Goal: Task Accomplishment & Management: Complete application form

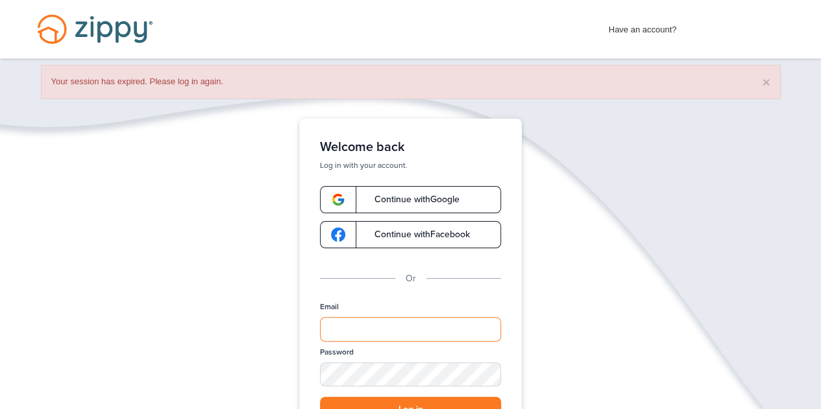
click at [452, 335] on input "Email" at bounding box center [410, 329] width 181 height 25
type input "**********"
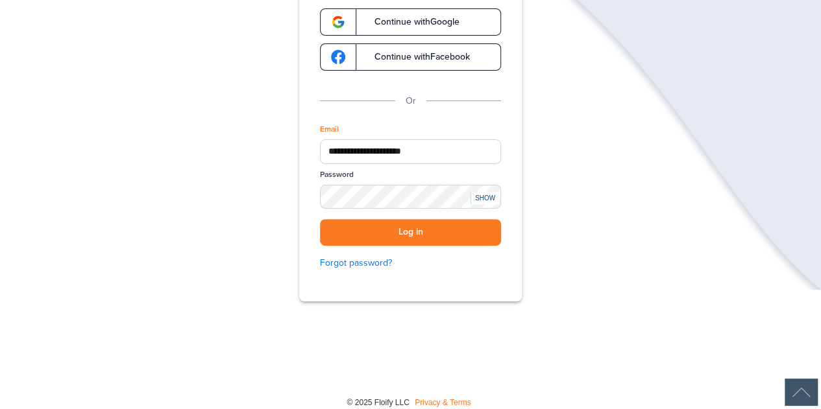
scroll to position [181, 0]
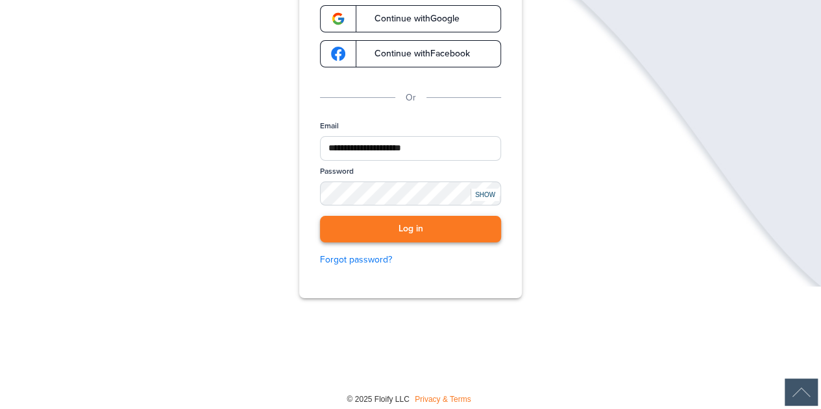
click at [417, 221] on button "Log in" at bounding box center [410, 229] width 181 height 27
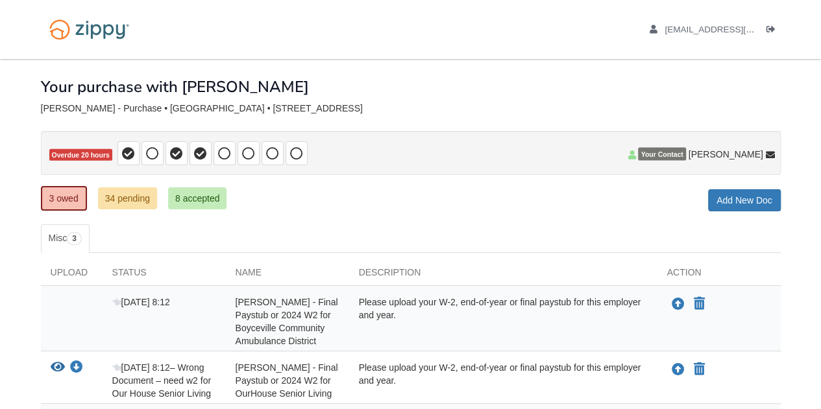
click at [445, 99] on div "× × × Pending Add Document Notice document will be included in the email sent t…" at bounding box center [411, 290] width 740 height 463
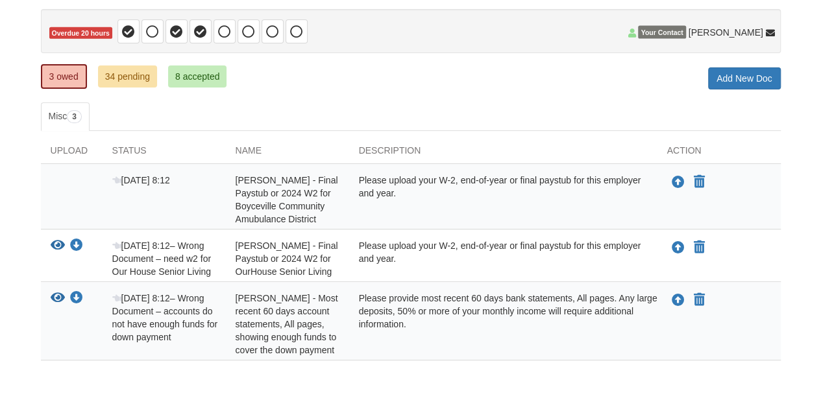
scroll to position [174, 0]
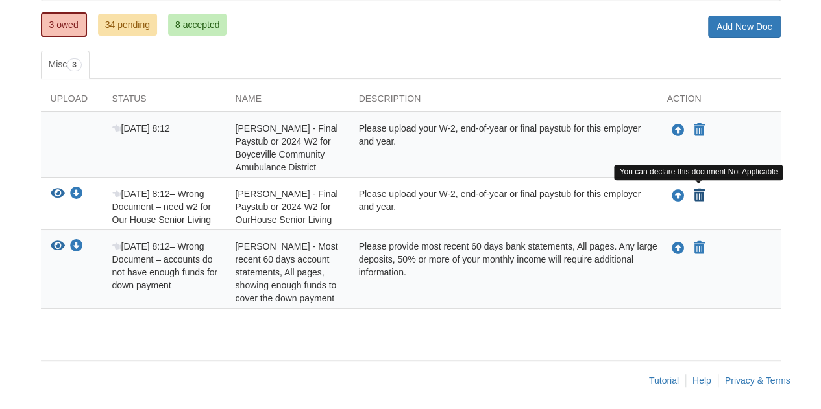
click at [699, 189] on icon "Declare Jasmine Peterson - Final Paystub or 2024 W2 for OurHouse Senior Living …" at bounding box center [699, 195] width 11 height 13
type input "**********"
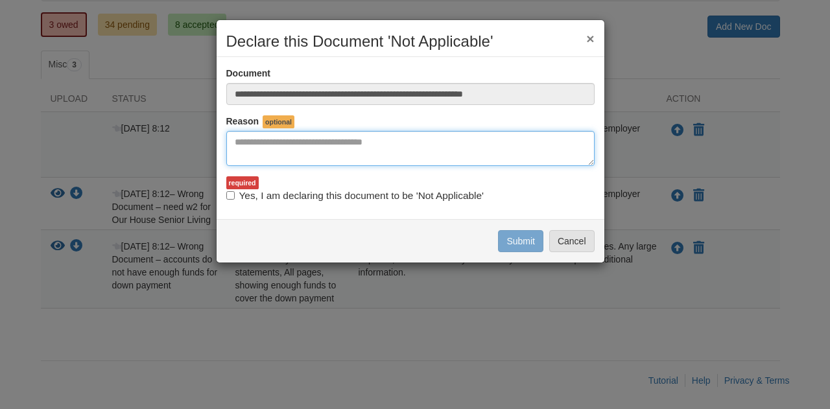
click at [365, 145] on textarea "Reasons Why" at bounding box center [410, 148] width 368 height 35
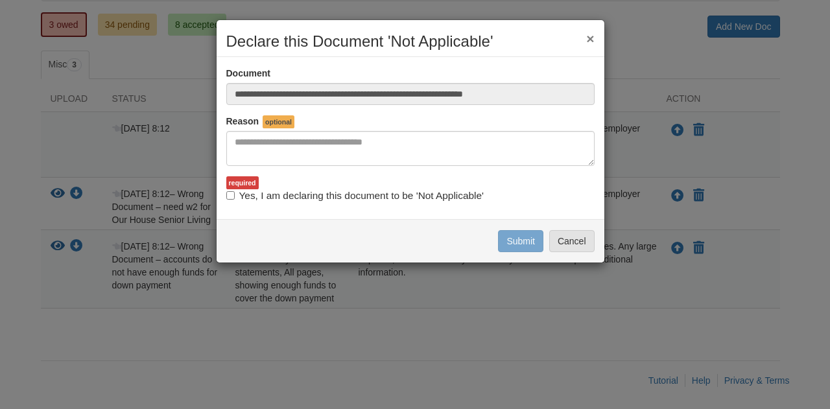
click at [376, 195] on label "Yes, I am declaring this document to be 'Not Applicable'" at bounding box center [355, 196] width 258 height 14
click at [513, 243] on button "Submit" at bounding box center [520, 241] width 45 height 22
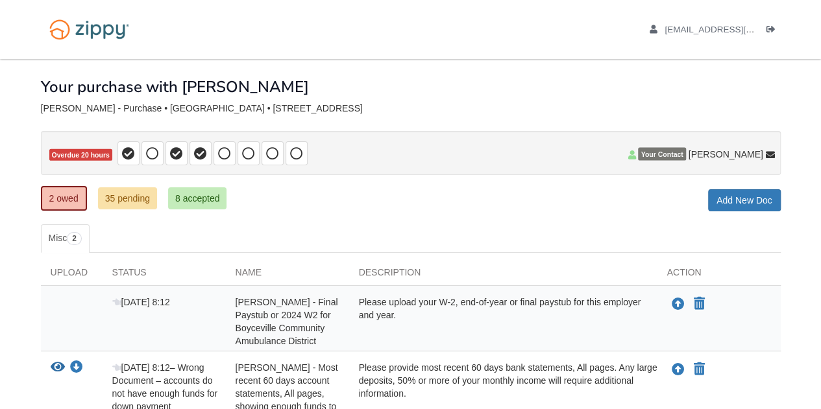
click at [297, 186] on div "× × × Pending Add Document Notice document will be included in the email sent t…" at bounding box center [411, 264] width 740 height 410
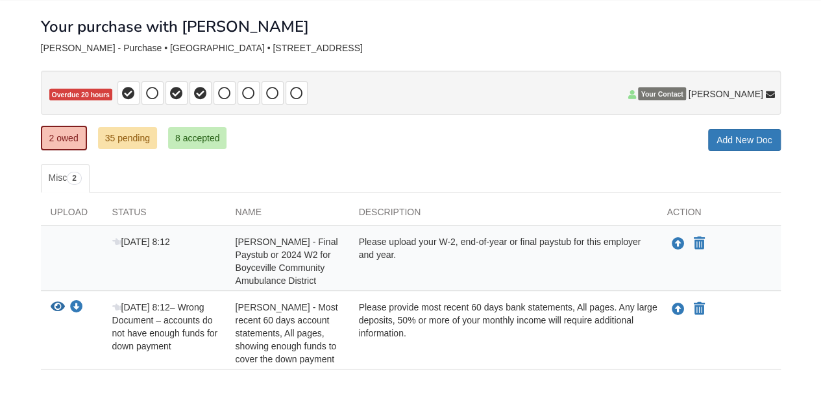
scroll to position [121, 0]
